Goal: Information Seeking & Learning: Learn about a topic

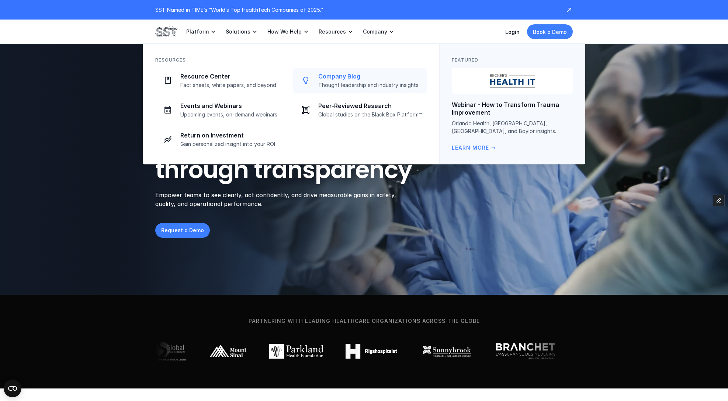
click at [342, 82] on p "Thought leadership and industry insights" at bounding box center [370, 85] width 104 height 7
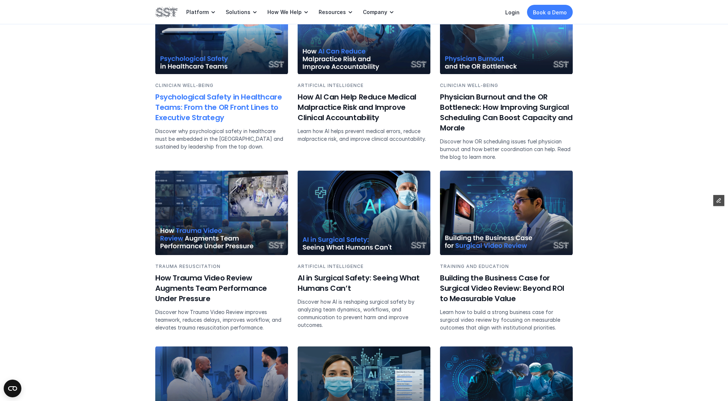
scroll to position [332, 0]
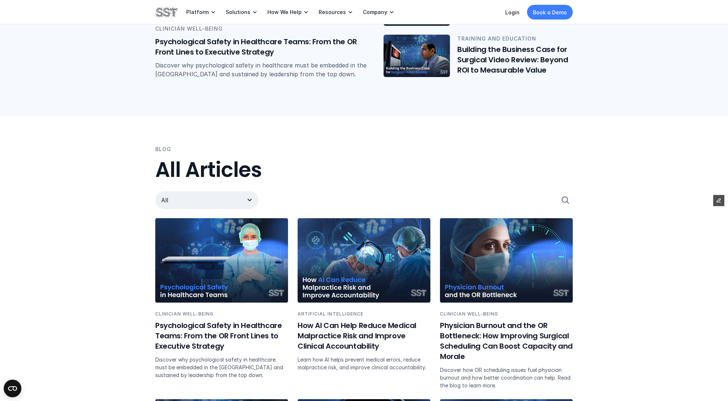
click at [190, 201] on p "All" at bounding box center [199, 200] width 77 height 9
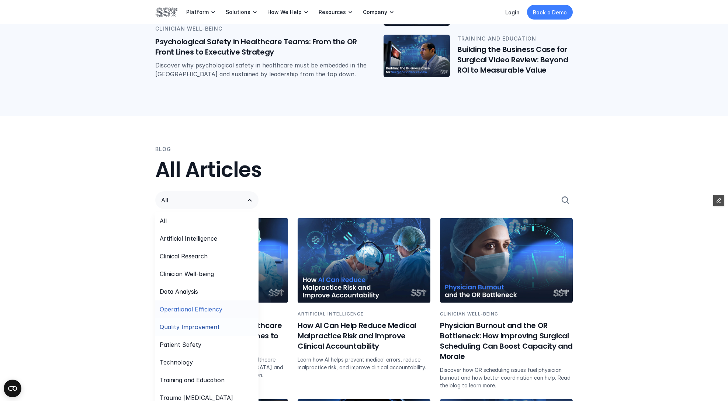
click at [203, 312] on p "Operational Efficiency" at bounding box center [191, 309] width 63 height 9
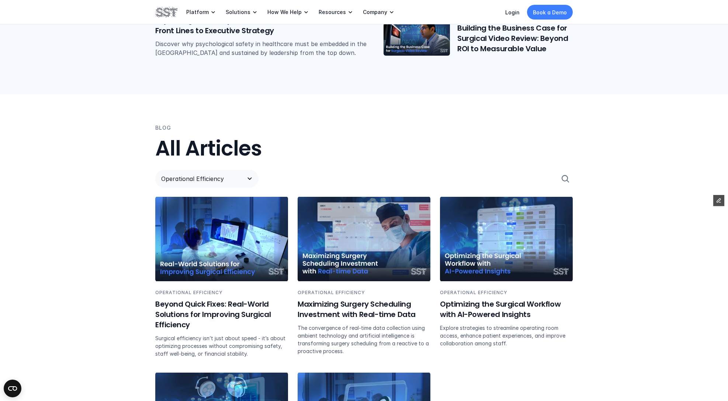
scroll to position [366, 0]
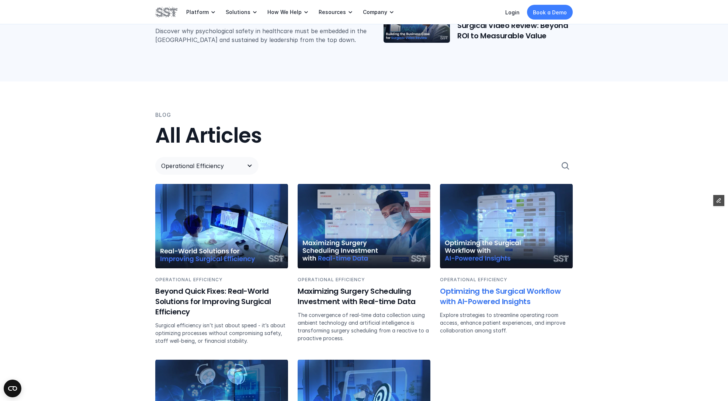
click at [504, 293] on h6 "Optimizing the Surgical Workflow with AI-Powered Insights" at bounding box center [506, 296] width 133 height 21
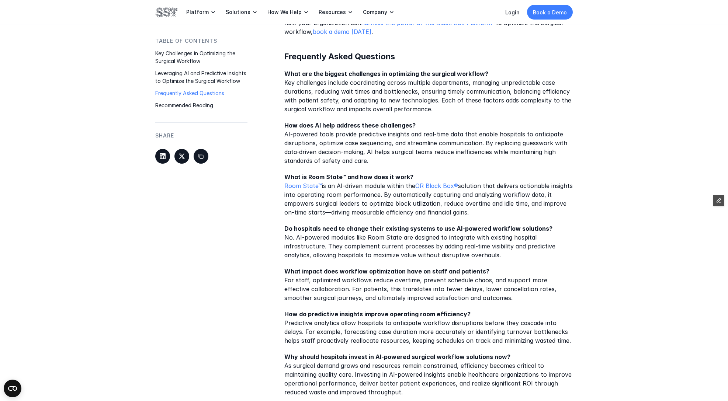
scroll to position [928, 0]
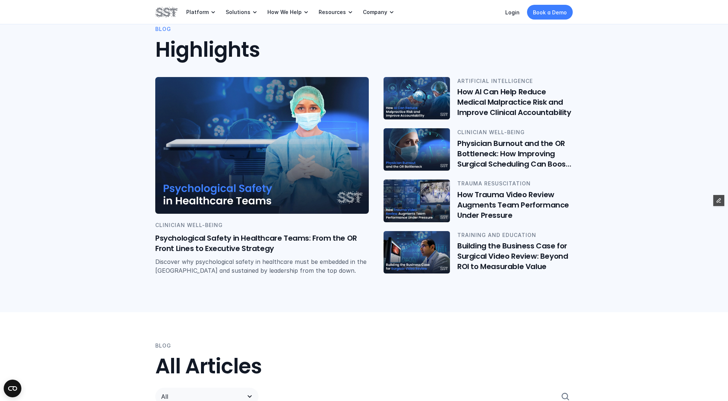
scroll to position [280, 0]
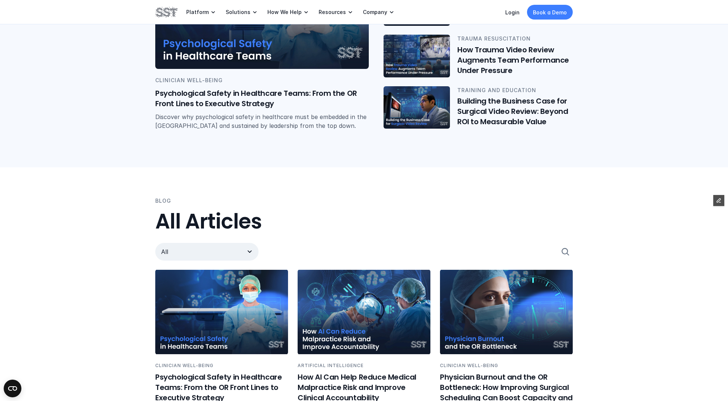
click at [205, 251] on p "All" at bounding box center [199, 251] width 77 height 9
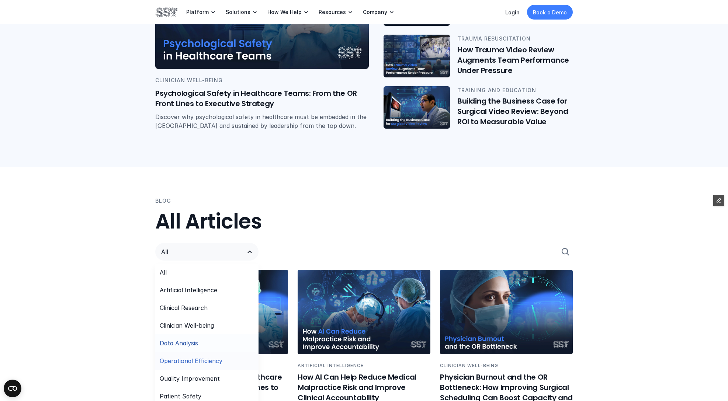
click at [213, 355] on div "Operational Efficiency" at bounding box center [206, 361] width 103 height 18
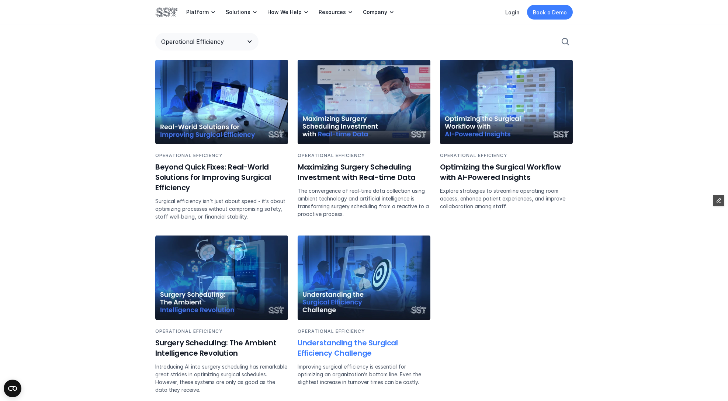
scroll to position [471, 0]
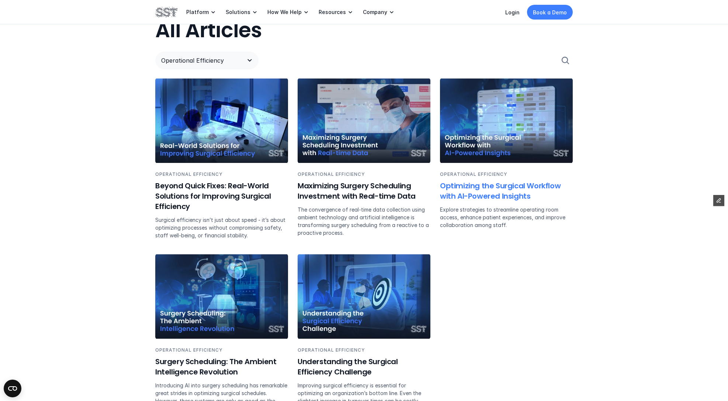
click at [474, 183] on h6 "Optimizing the Surgical Workflow with AI-Powered Insights" at bounding box center [506, 191] width 133 height 21
